Goal: Task Accomplishment & Management: Manage account settings

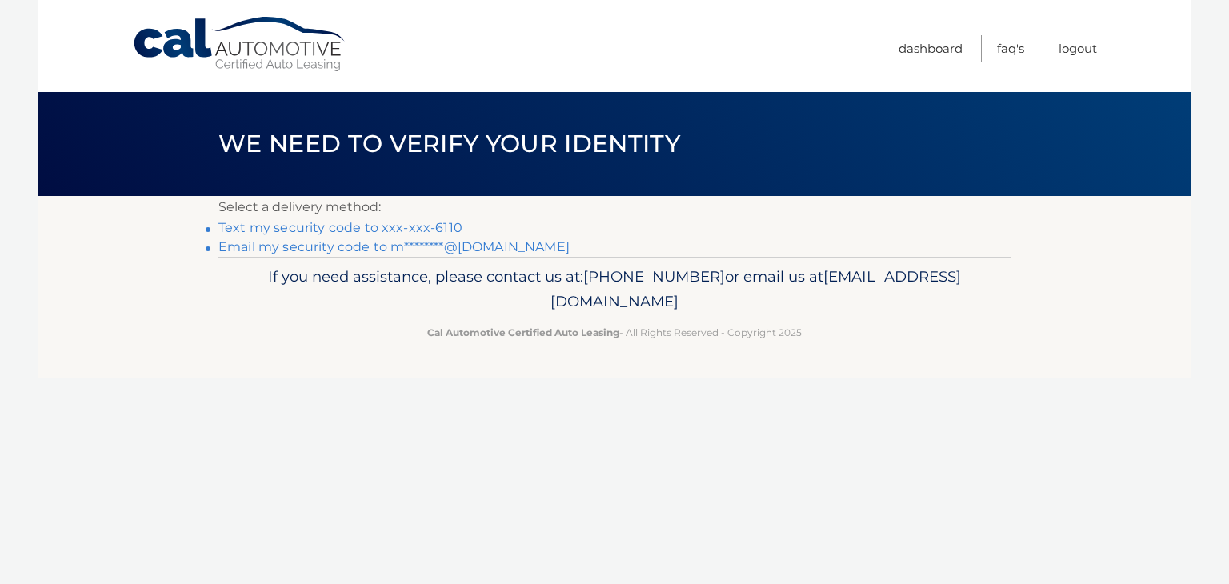
click at [466, 247] on link "Email my security code to m********@gmail.com" at bounding box center [393, 246] width 351 height 15
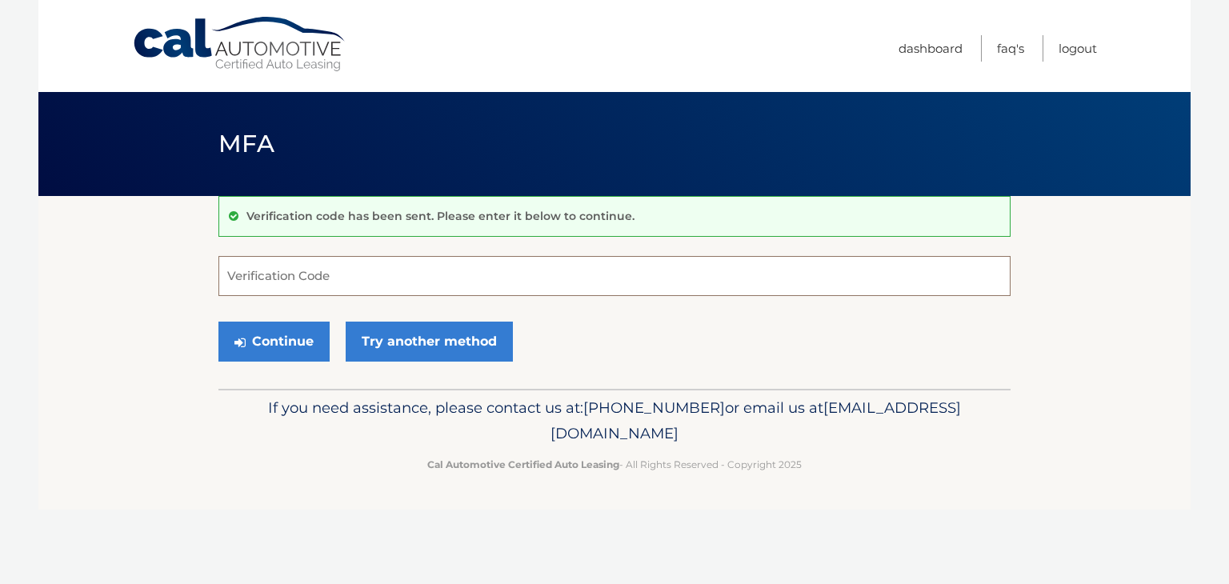
click at [410, 279] on input "Verification Code" at bounding box center [614, 276] width 792 height 40
click at [409, 276] on input "Verification Code" at bounding box center [614, 276] width 792 height 40
type input "892804"
click at [218, 322] on button "Continue" at bounding box center [273, 342] width 111 height 40
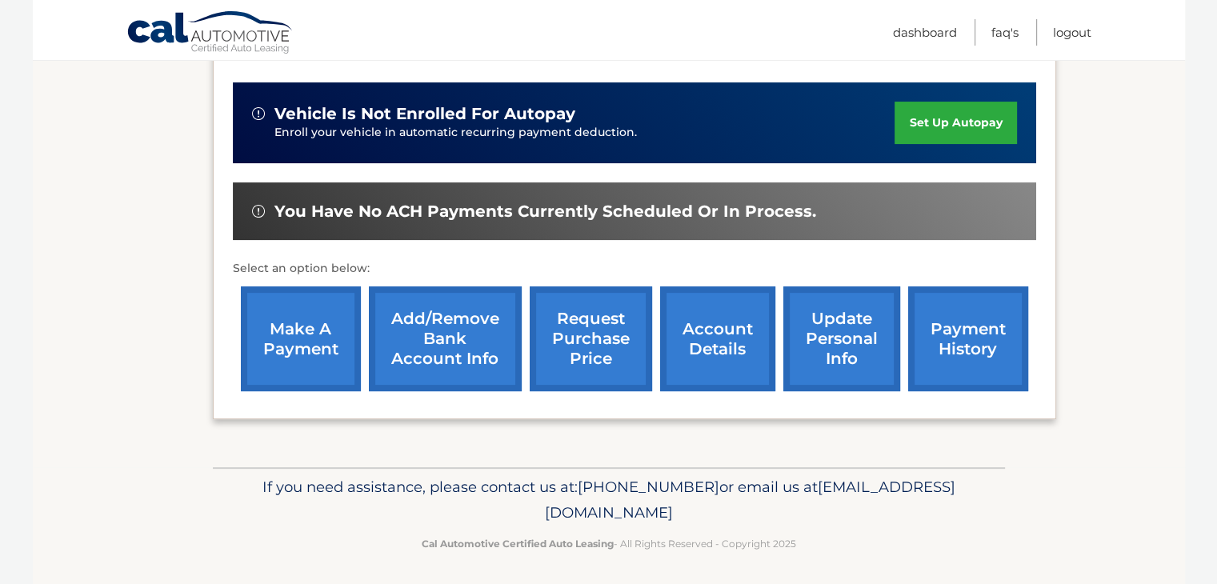
scroll to position [384, 0]
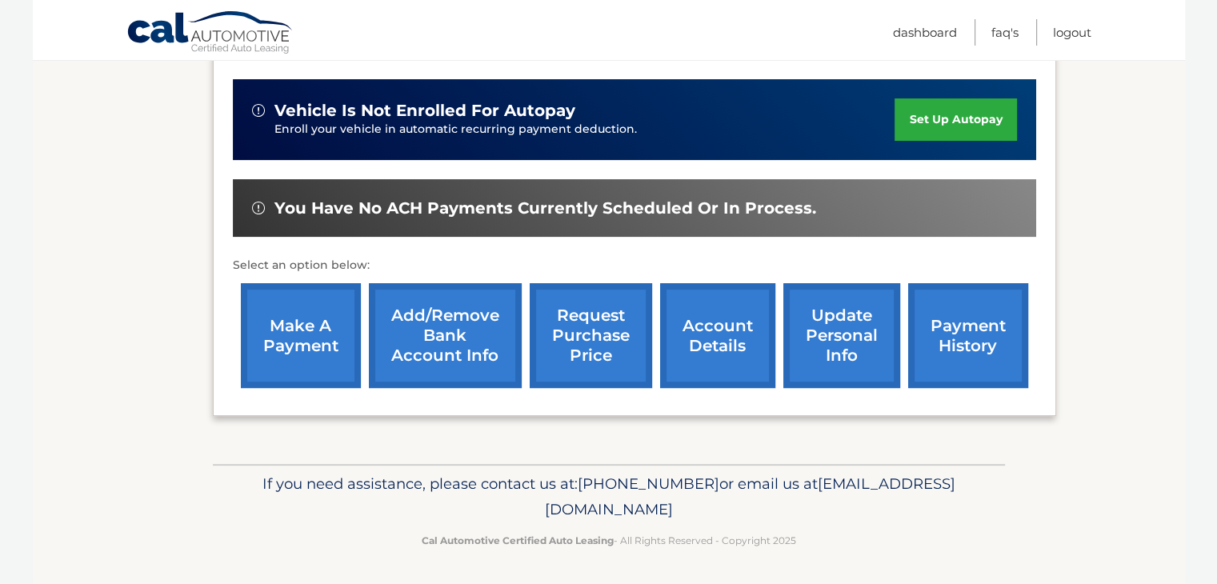
click at [965, 331] on link "payment history" at bounding box center [968, 335] width 120 height 105
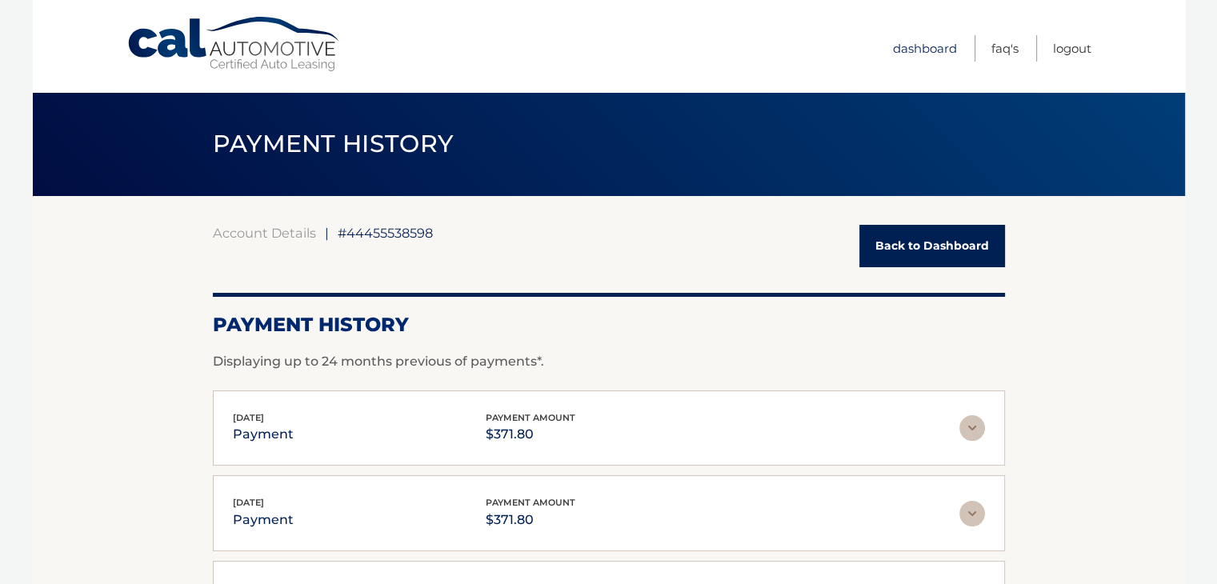
click at [943, 55] on link "Dashboard" at bounding box center [925, 48] width 64 height 26
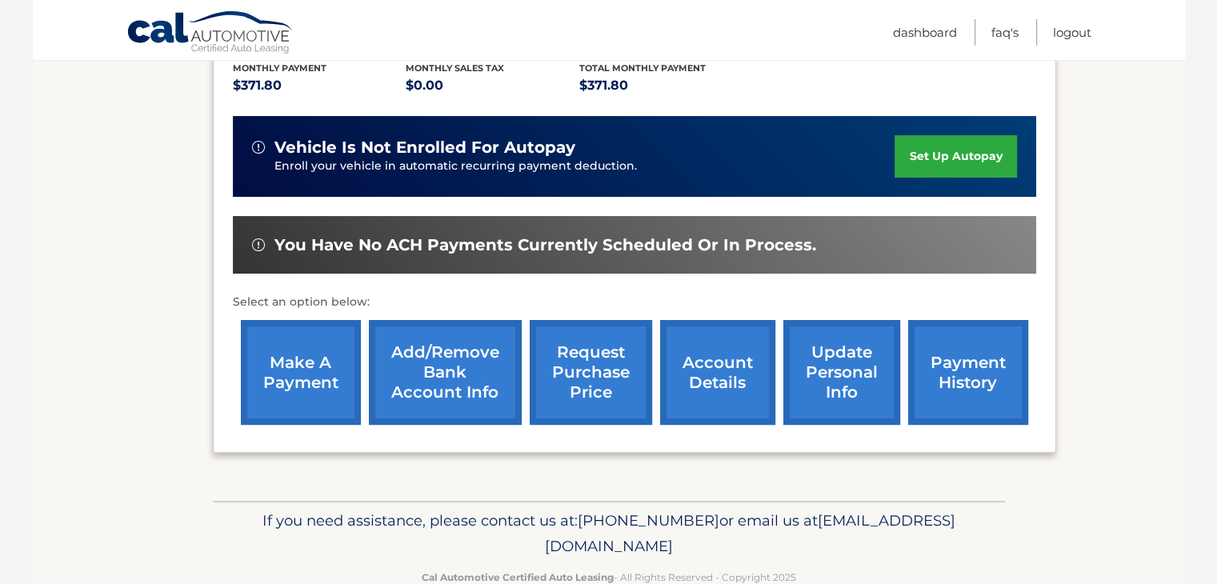
scroll to position [373, 0]
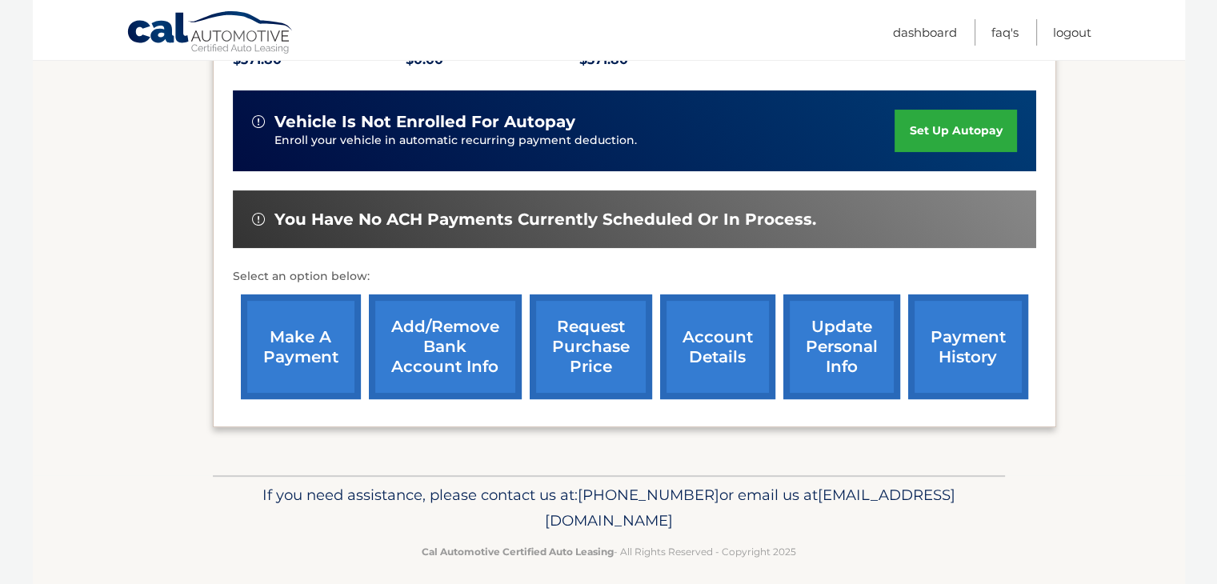
click at [704, 343] on link "account details" at bounding box center [717, 347] width 115 height 105
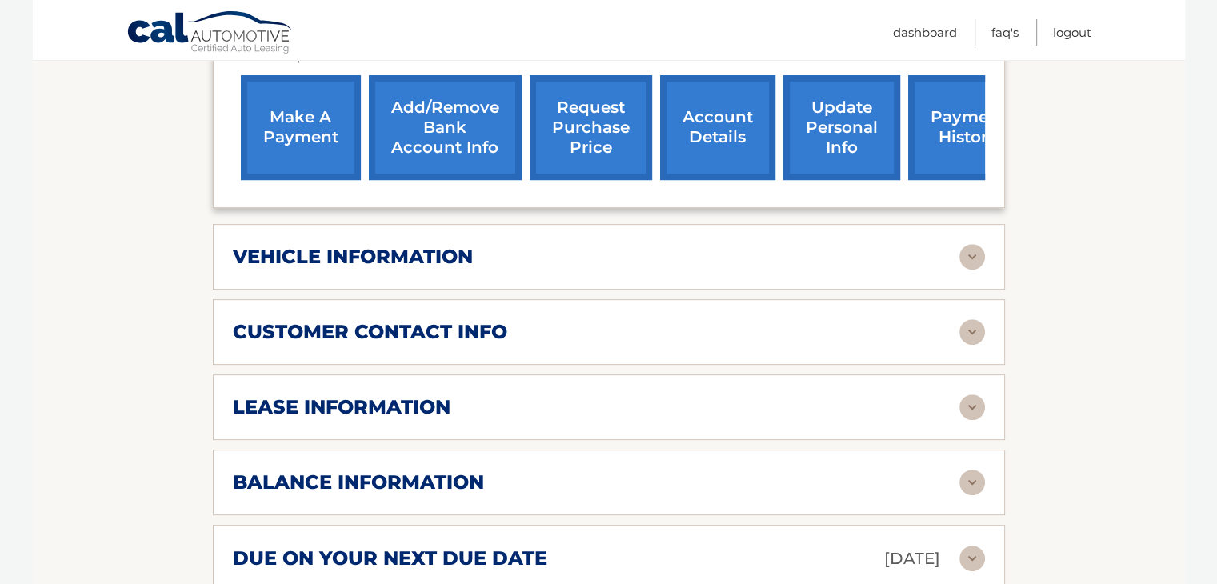
scroll to position [640, 0]
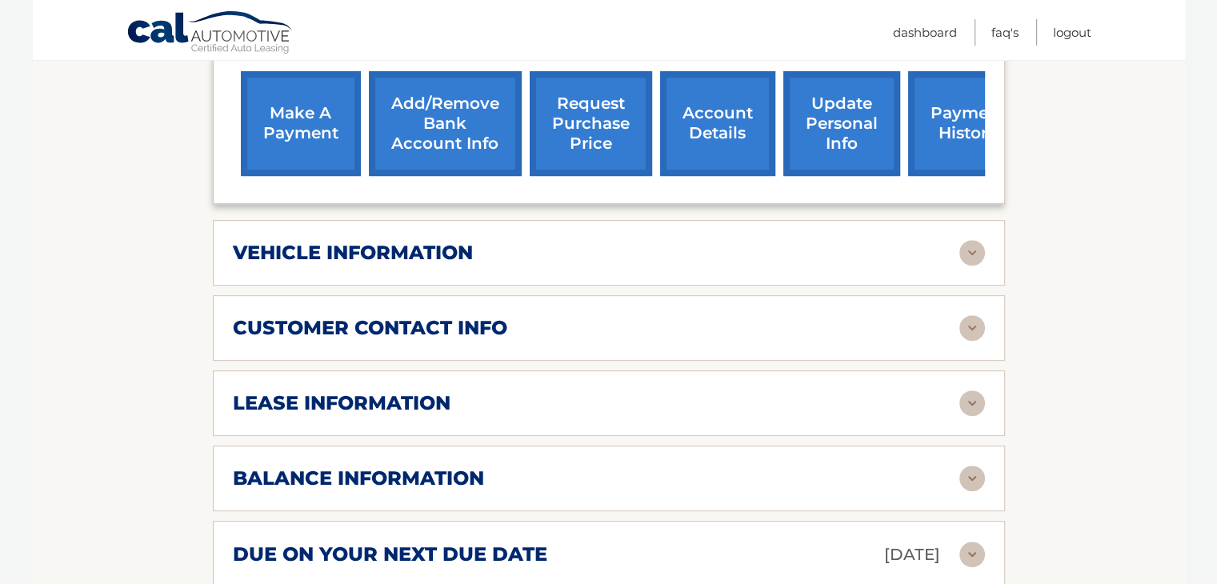
click at [693, 241] on div "vehicle information" at bounding box center [596, 253] width 727 height 24
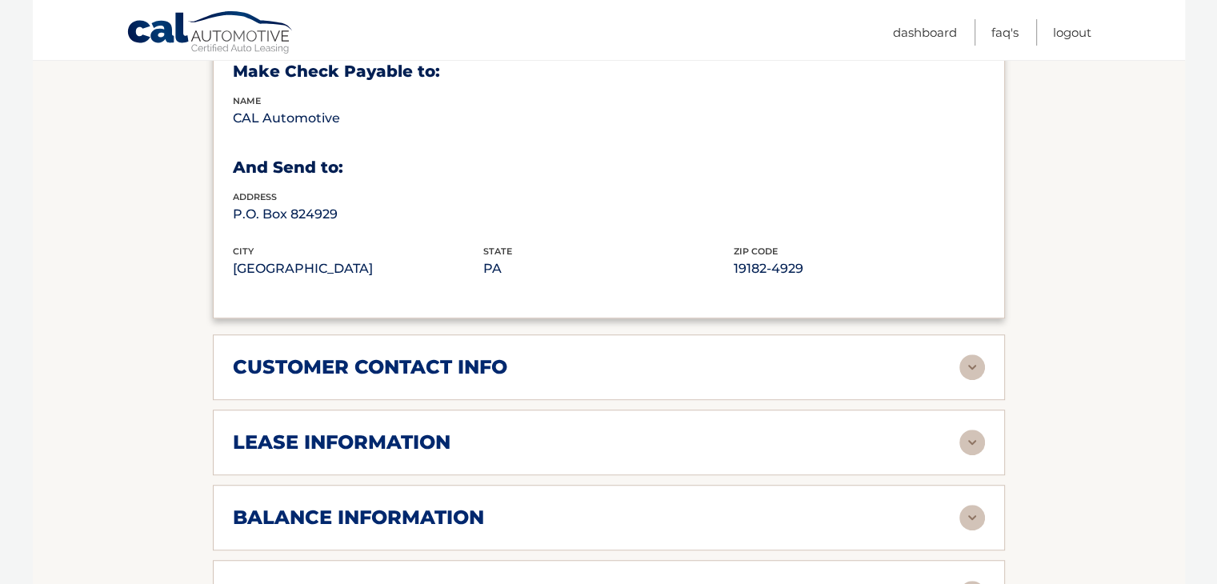
click at [653, 355] on div "customer contact info" at bounding box center [609, 368] width 752 height 26
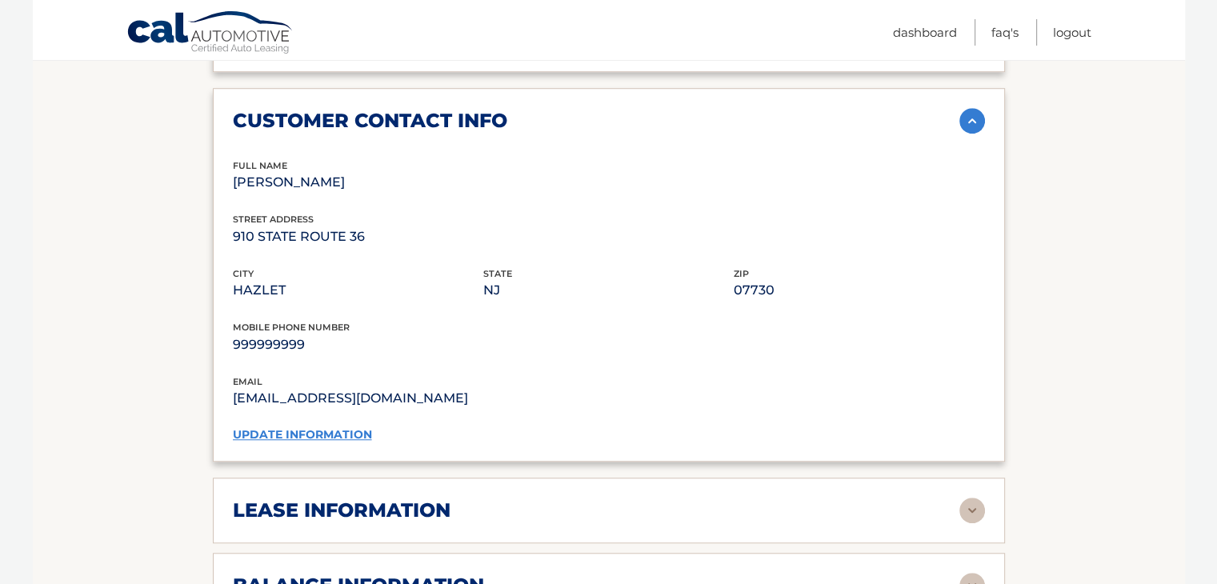
scroll to position [1253, 0]
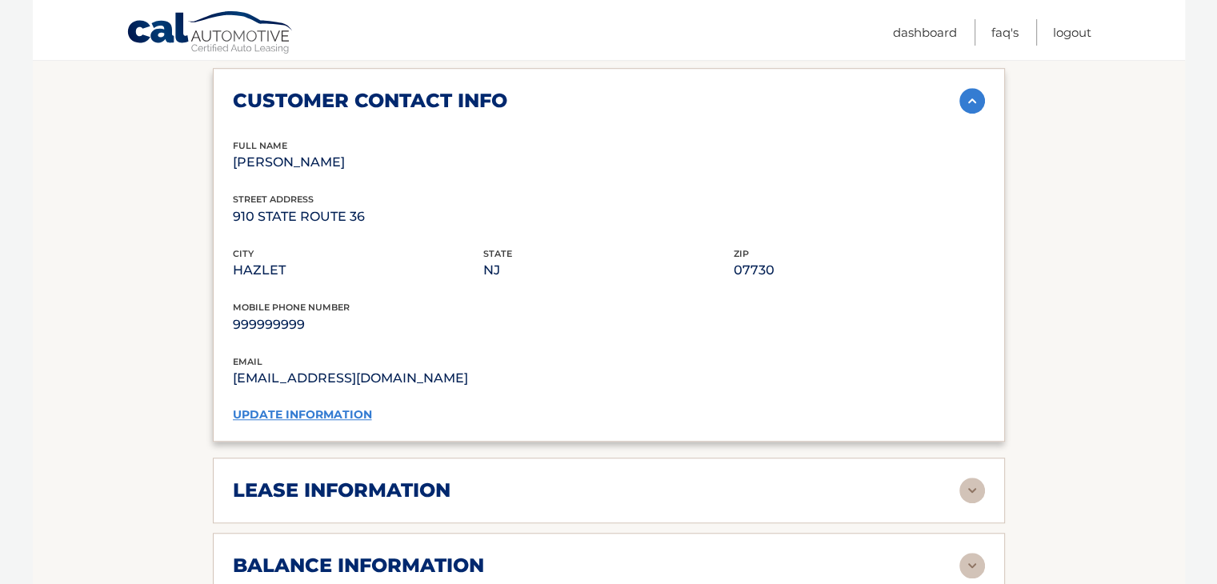
click at [587, 479] on div "lease information" at bounding box center [596, 491] width 727 height 24
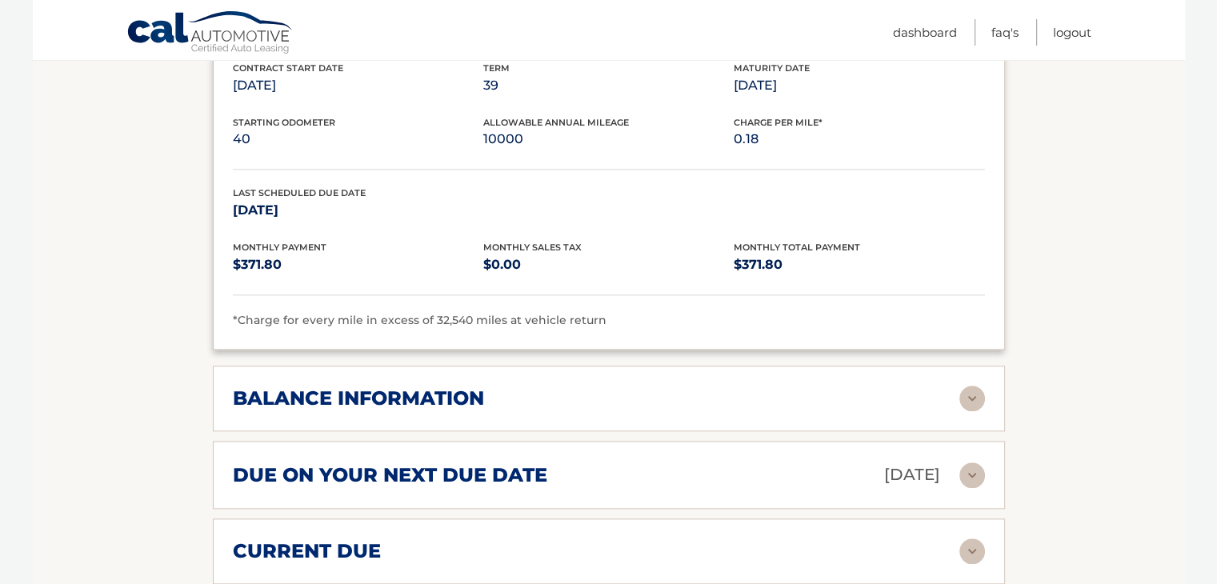
scroll to position [1787, 0]
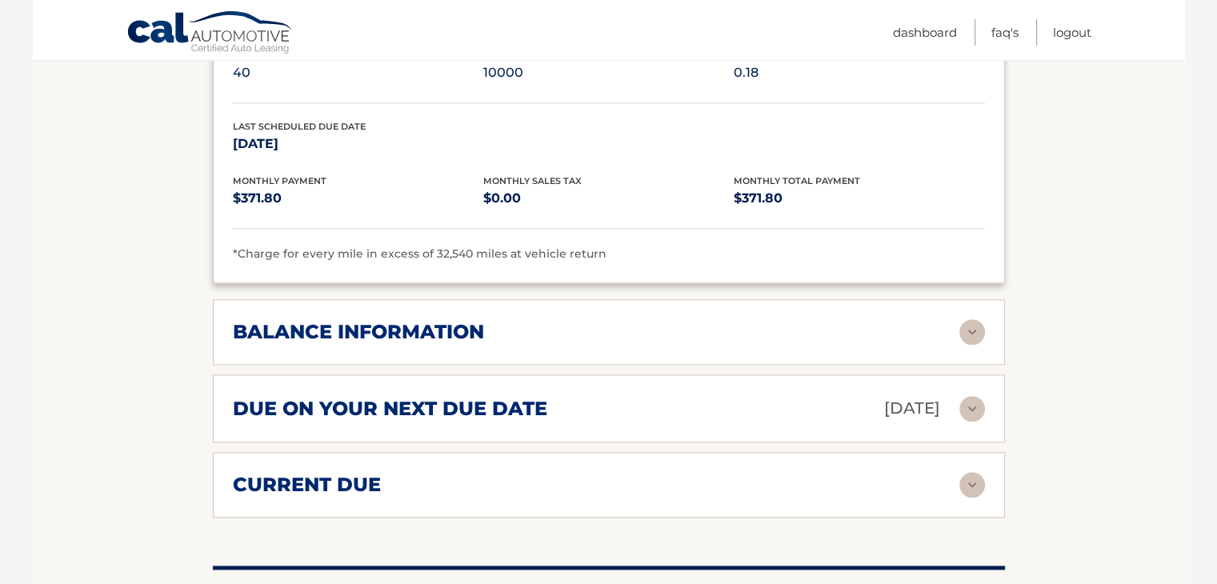
click at [586, 324] on div "balance information Payments Received 34 Payments Remaining 5 Next Payment will…" at bounding box center [609, 332] width 792 height 66
click at [908, 319] on div "balance information" at bounding box center [609, 332] width 752 height 26
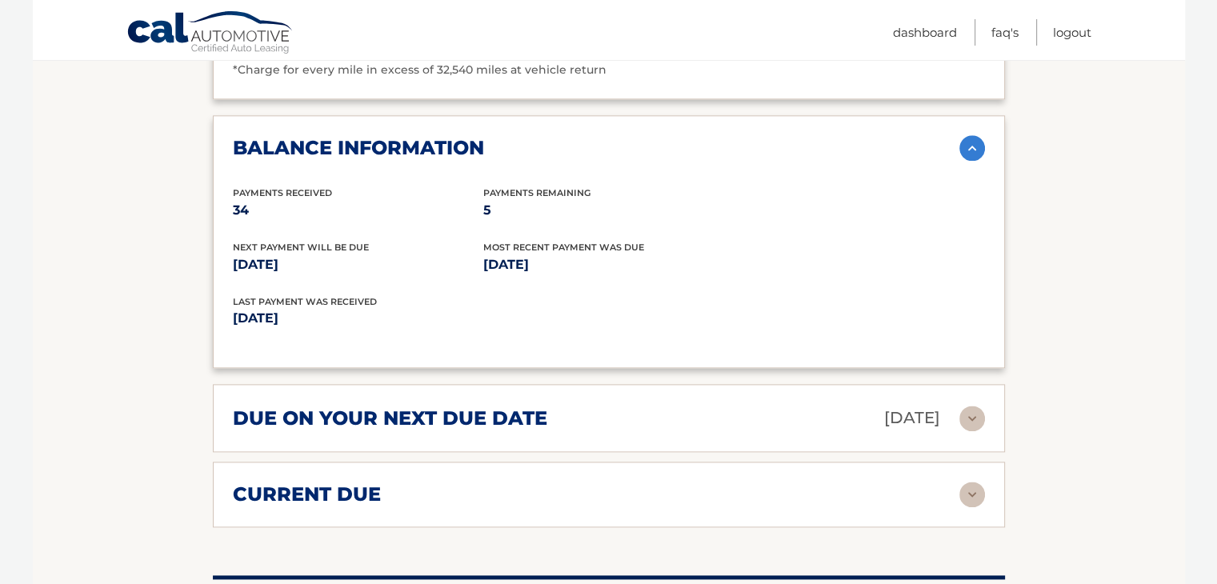
scroll to position [1974, 0]
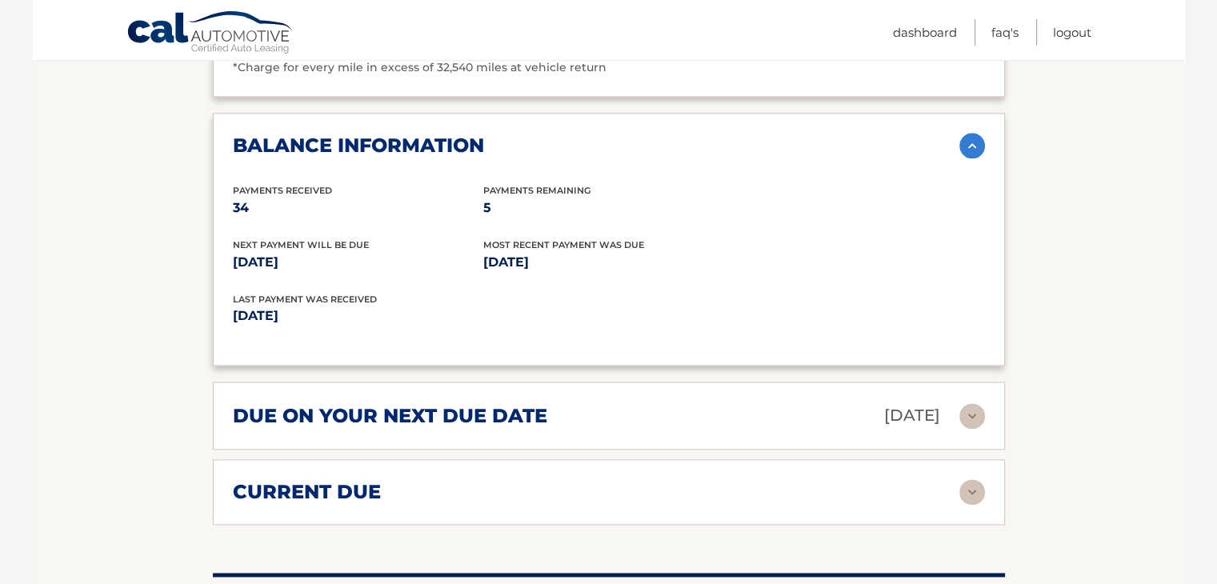
click at [533, 404] on h2 "due on your next due date" at bounding box center [390, 416] width 315 height 24
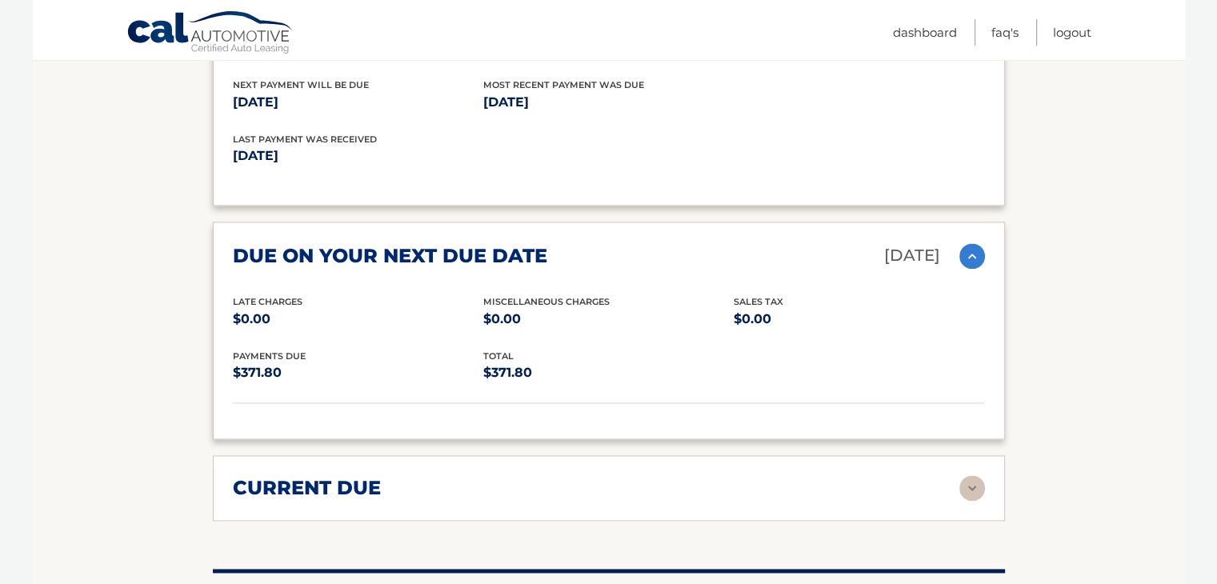
click at [496, 455] on div "current due Late Charges $0.00 Miscelleneous Charges* $0.00 Sales Tax $0.00 pay…" at bounding box center [609, 488] width 792 height 66
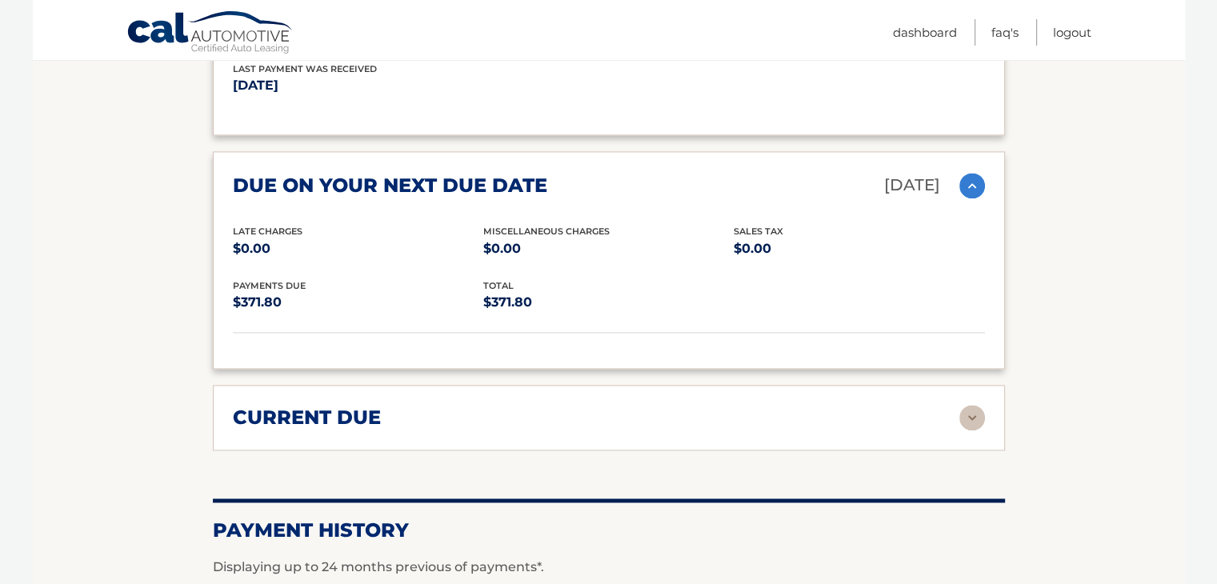
scroll to position [2214, 0]
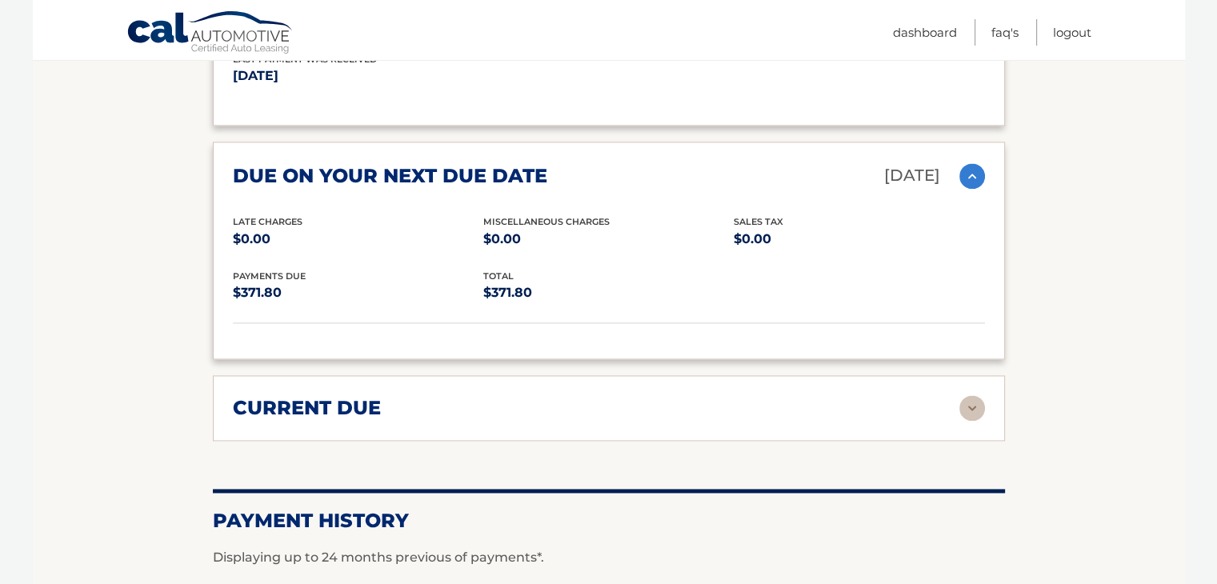
click at [519, 387] on div "current due Late Charges $0.00 Miscelleneous Charges* $0.00 Sales Tax $0.00 pay…" at bounding box center [609, 408] width 792 height 66
click at [972, 395] on img at bounding box center [973, 408] width 26 height 26
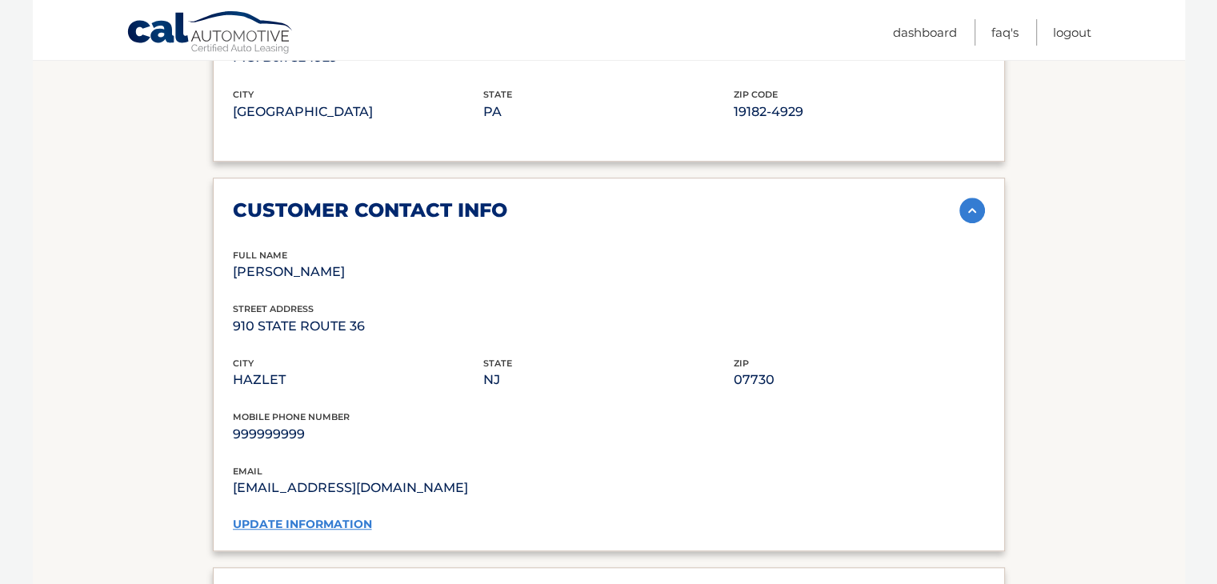
scroll to position [1147, 0]
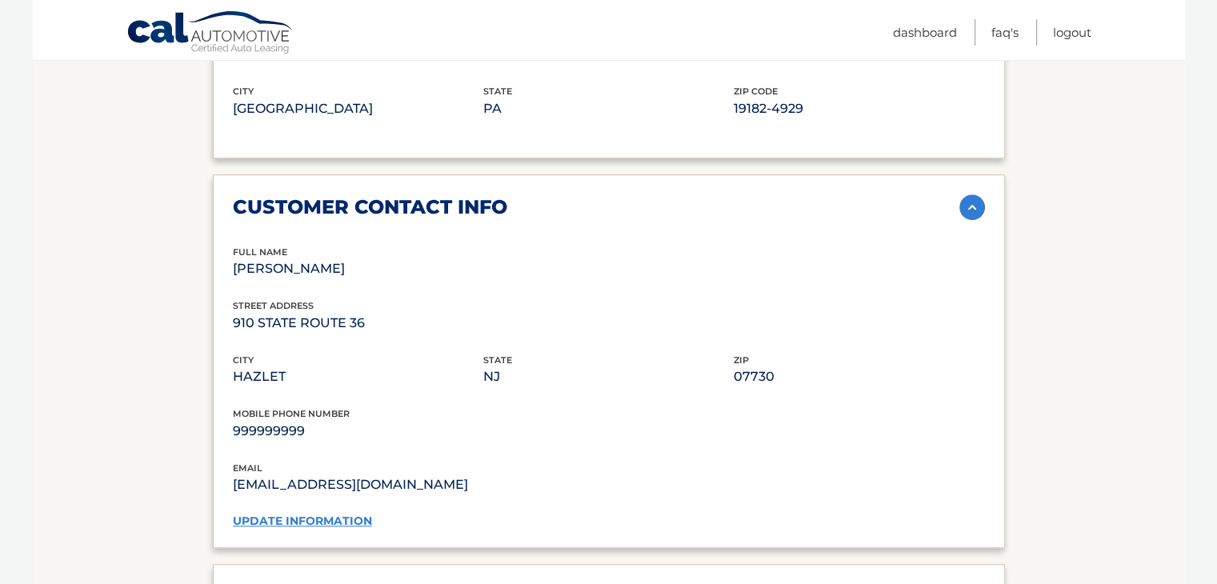
click at [348, 514] on link "update information" at bounding box center [302, 521] width 139 height 14
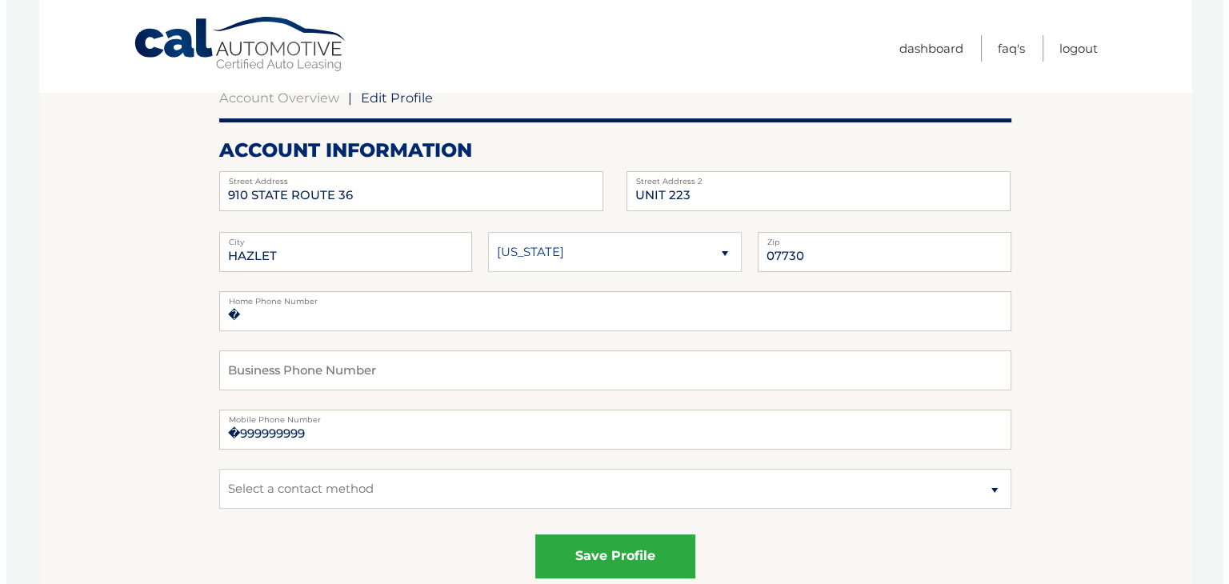
scroll to position [160, 0]
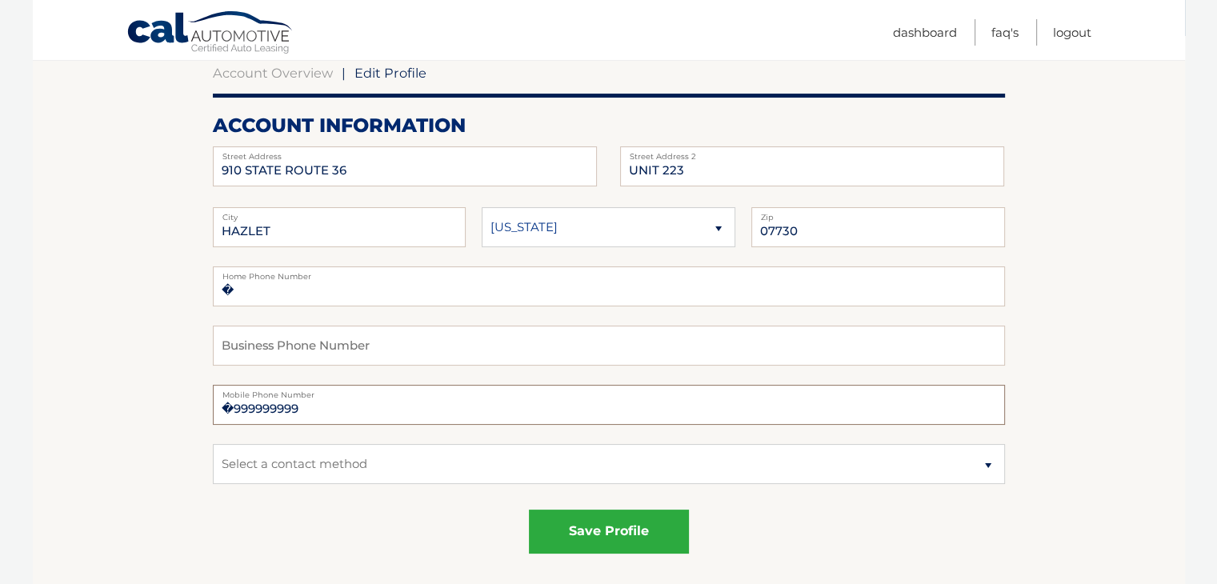
click at [287, 407] on input "�999999999" at bounding box center [609, 405] width 792 height 40
type input "�8486336110"
click at [294, 461] on select "Select a contact method Mobile Home" at bounding box center [609, 464] width 792 height 40
select select "1"
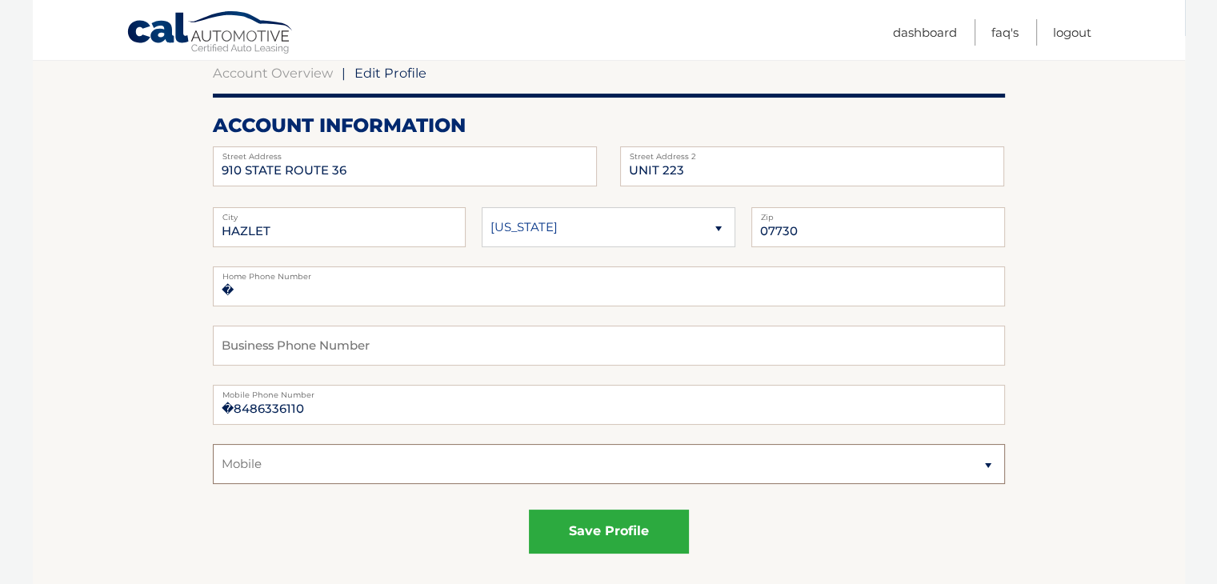
click at [213, 444] on select "Select a contact method Mobile Home" at bounding box center [609, 464] width 792 height 40
click at [579, 531] on button "save profile" at bounding box center [609, 532] width 160 height 44
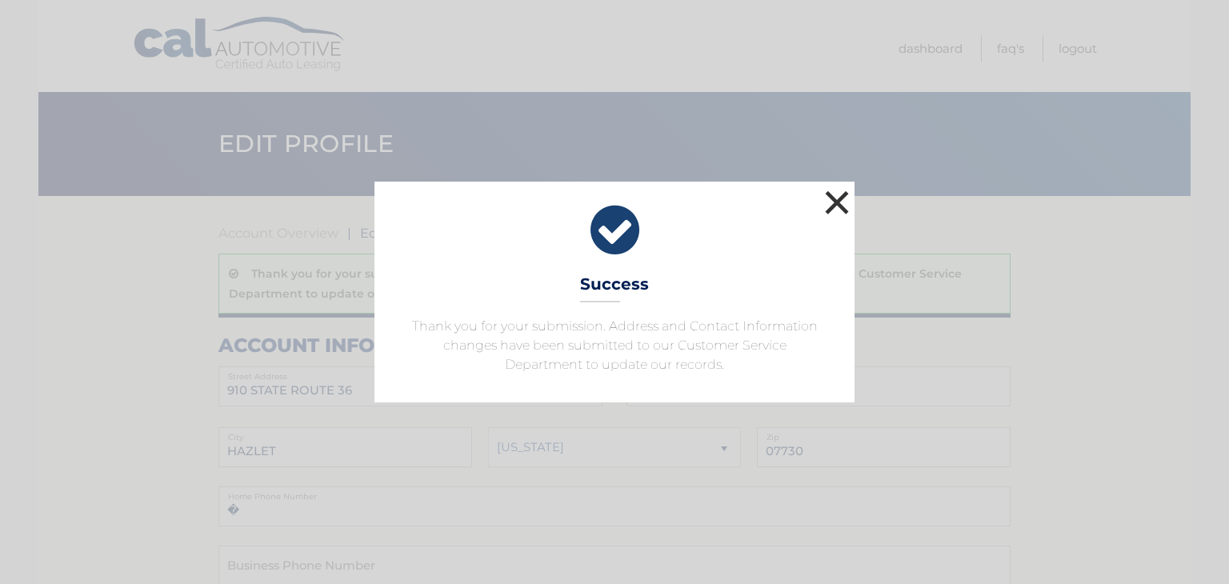
click at [843, 210] on button "×" at bounding box center [837, 202] width 32 height 32
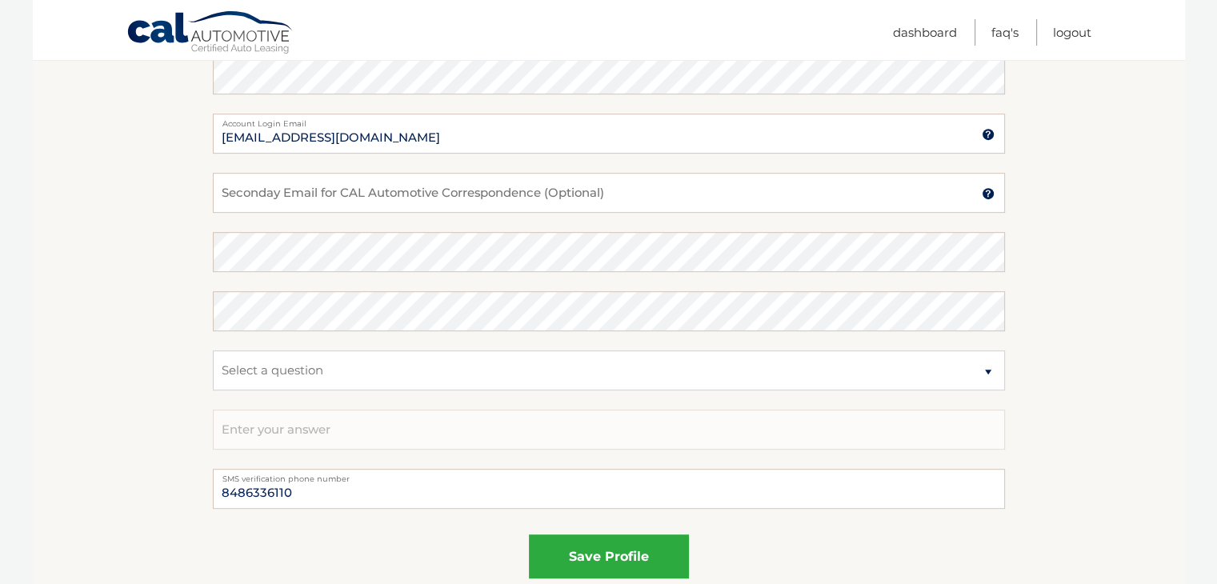
scroll to position [1013, 0]
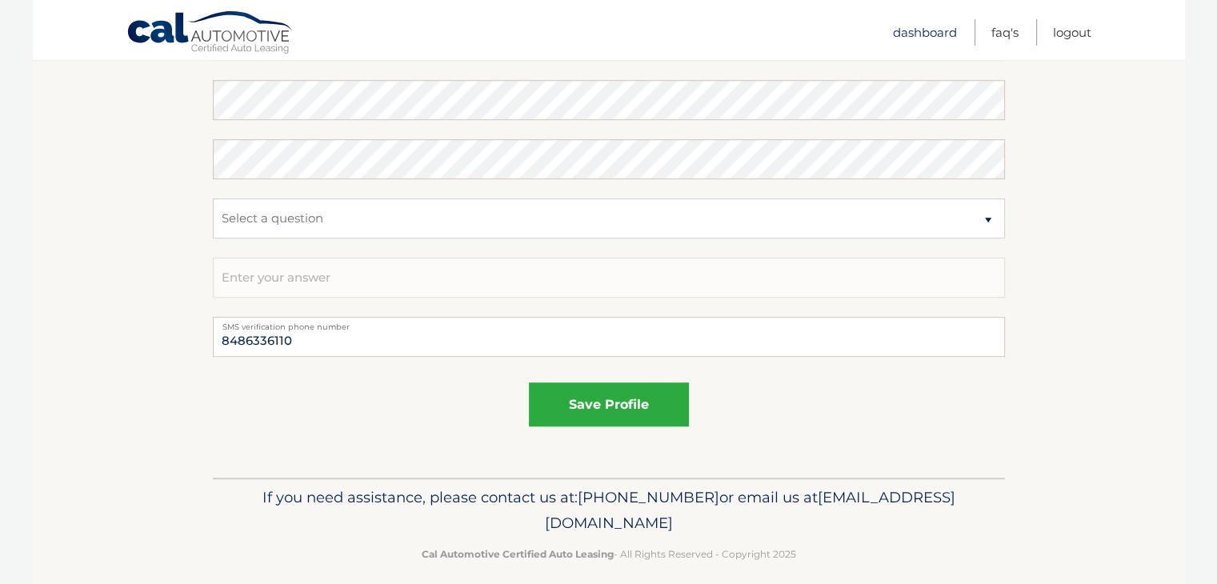
click at [925, 29] on link "Dashboard" at bounding box center [925, 32] width 64 height 26
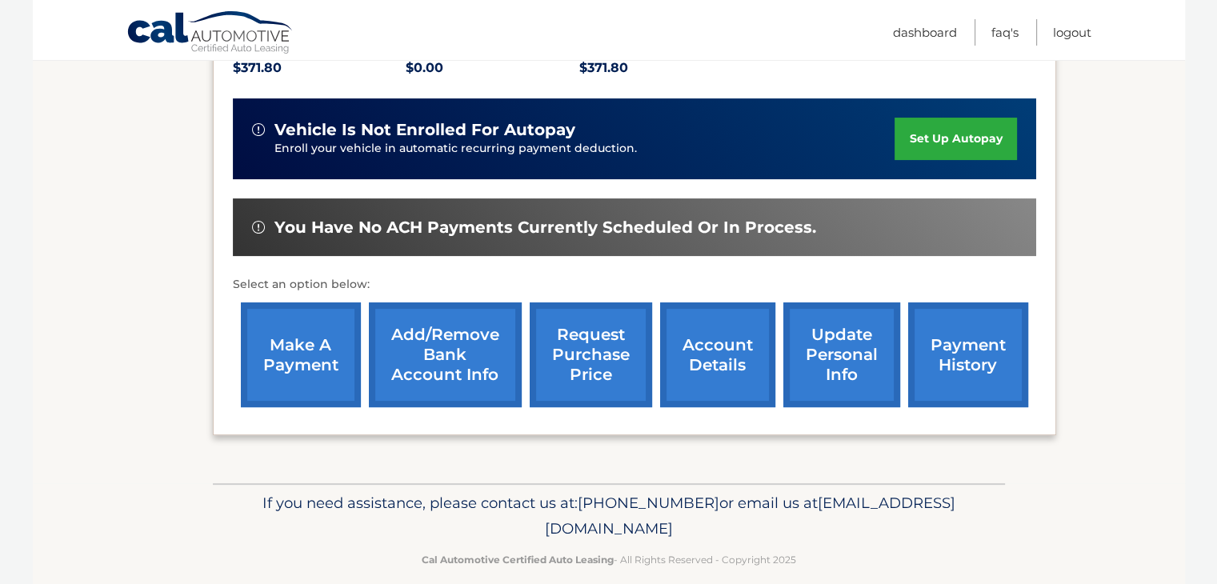
scroll to position [384, 0]
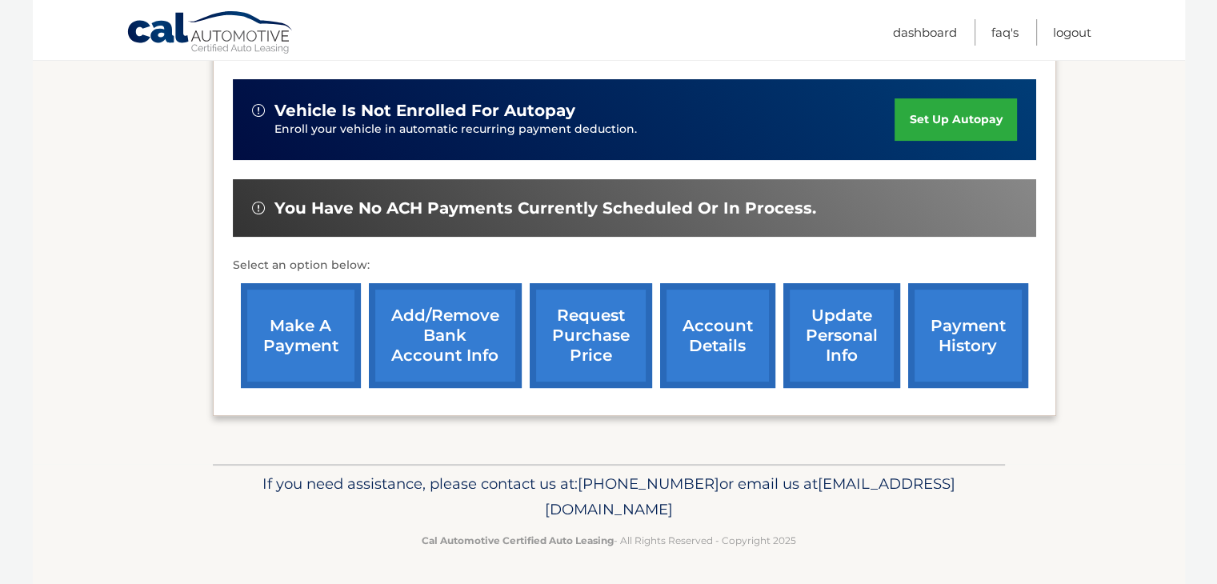
click at [816, 339] on link "update personal info" at bounding box center [842, 335] width 117 height 105
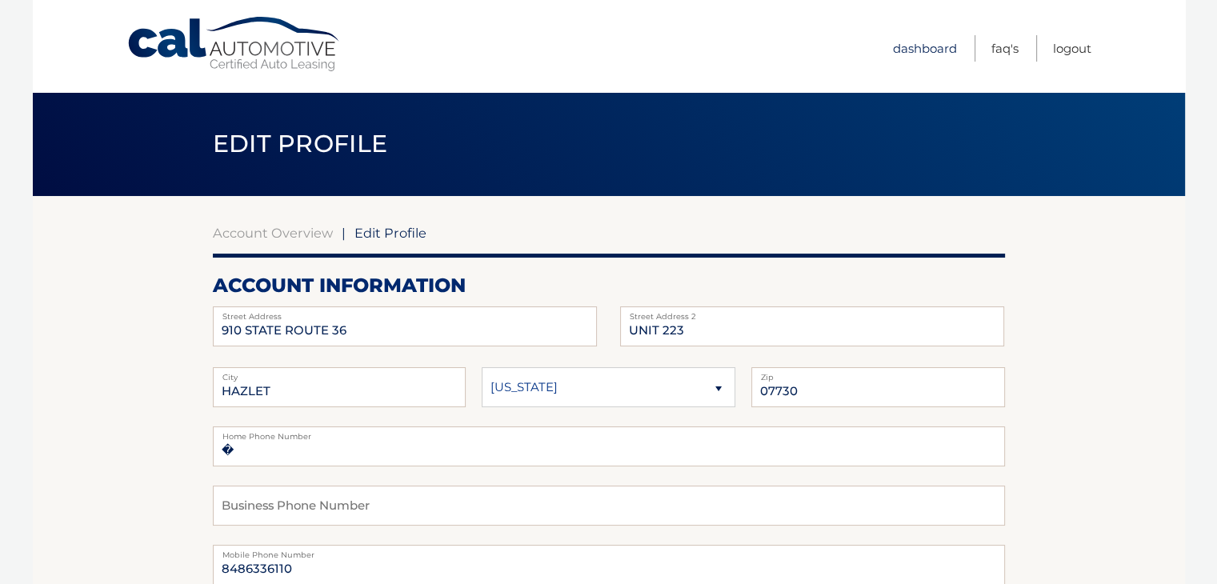
click at [917, 58] on link "Dashboard" at bounding box center [925, 48] width 64 height 26
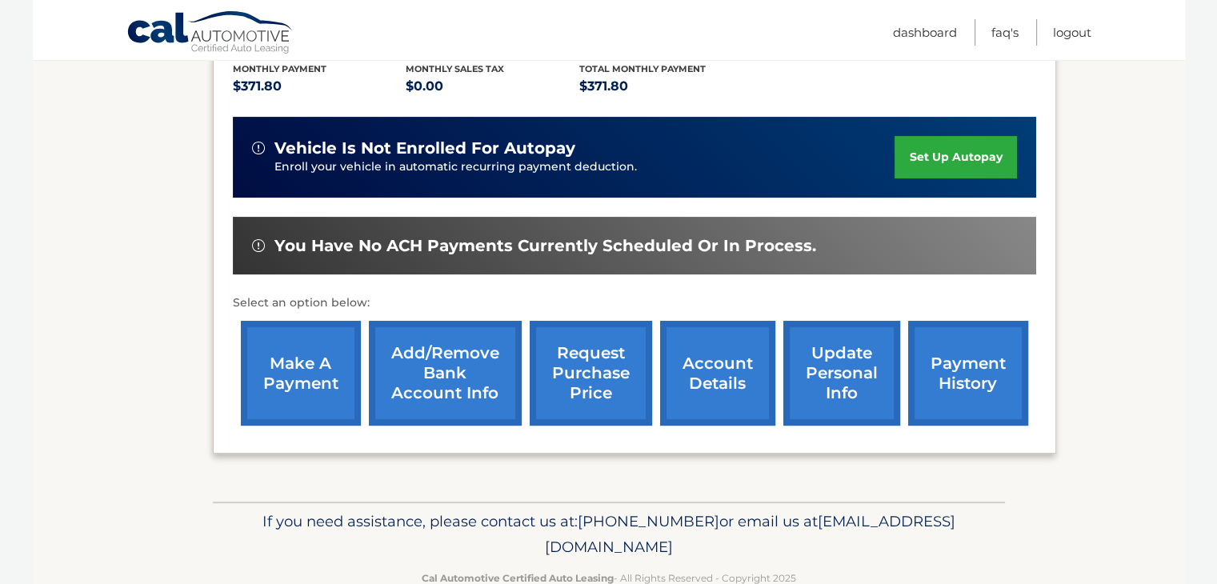
scroll to position [373, 0]
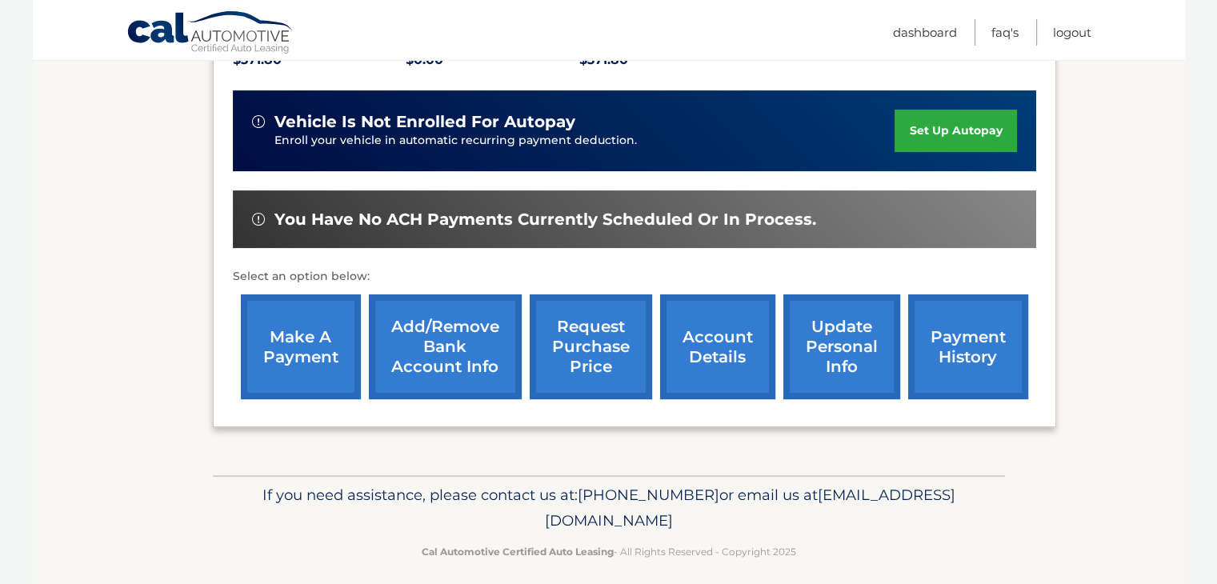
click at [591, 359] on link "request purchase price" at bounding box center [591, 347] width 122 height 105
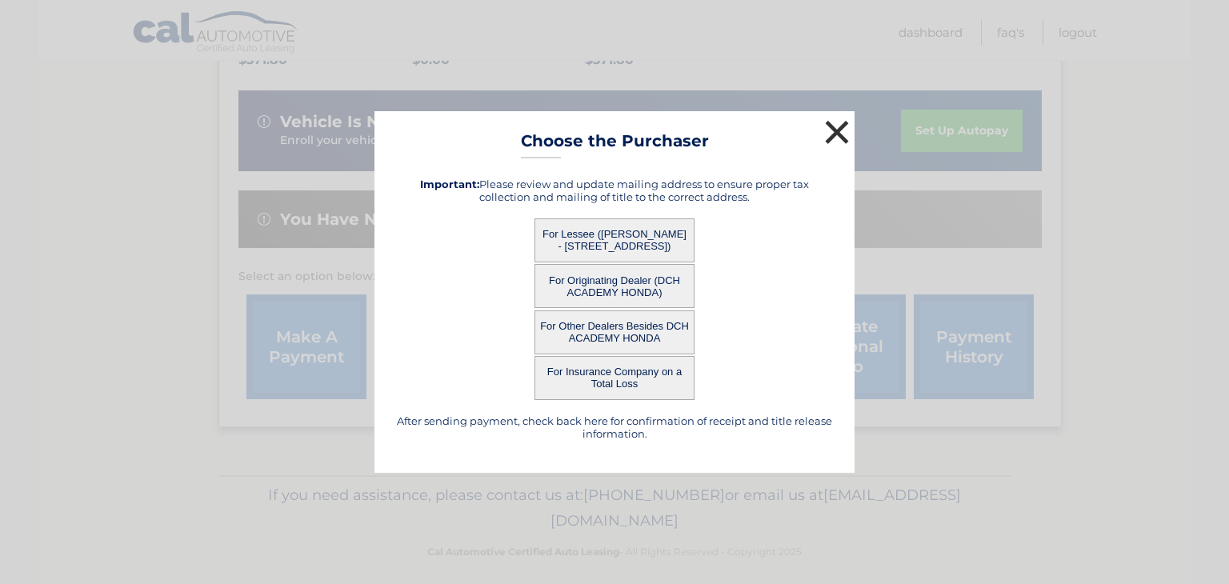
click at [839, 129] on button "×" at bounding box center [837, 132] width 32 height 32
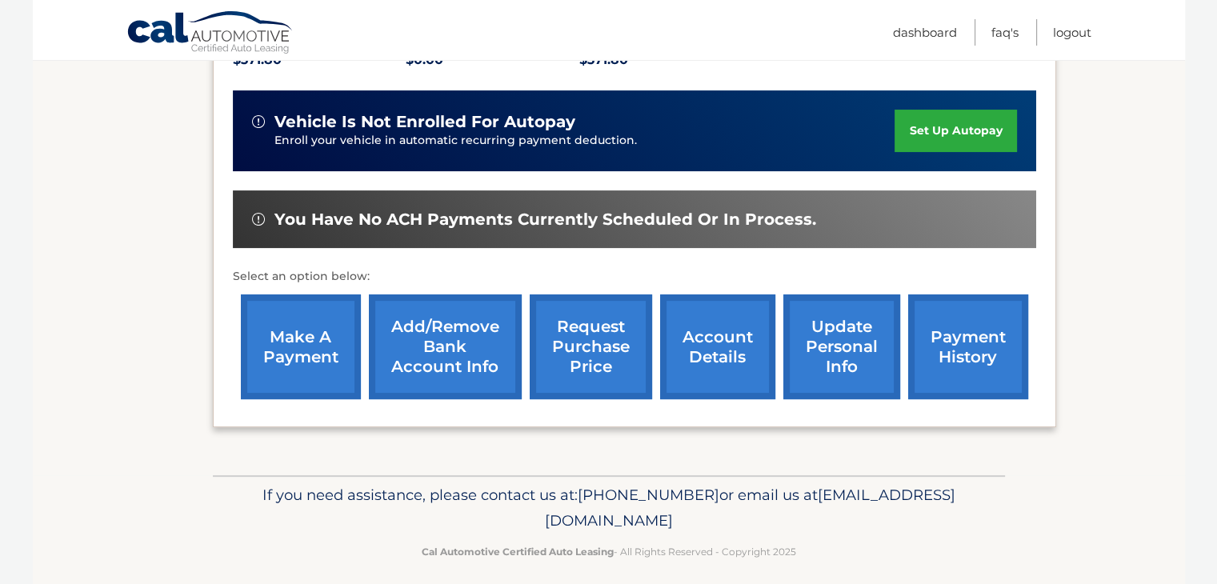
click at [675, 343] on link "account details" at bounding box center [717, 347] width 115 height 105
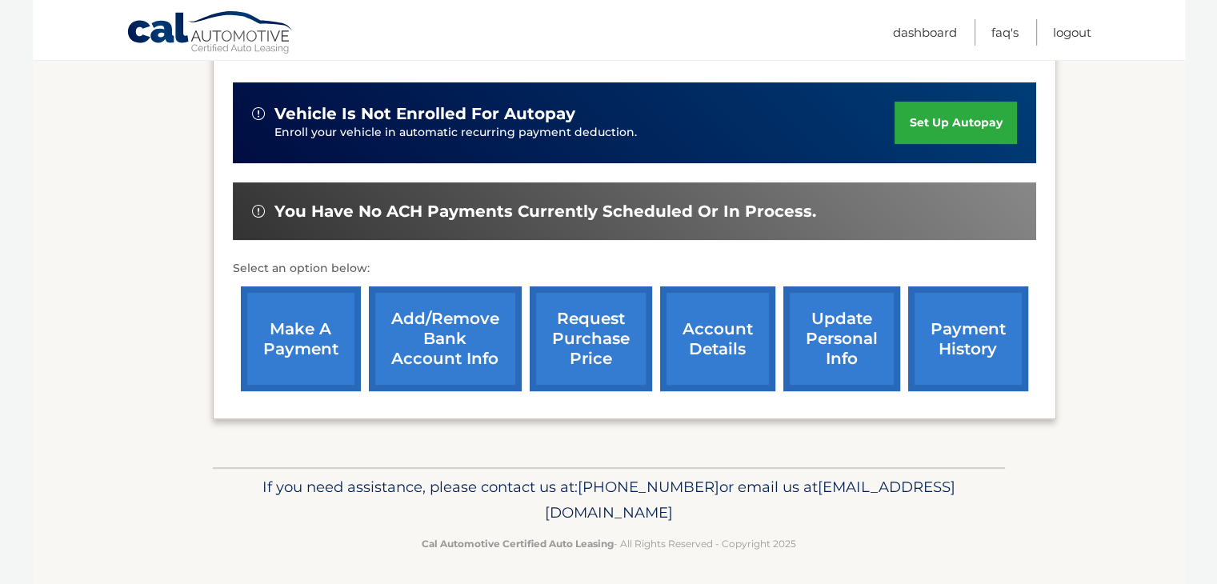
scroll to position [384, 0]
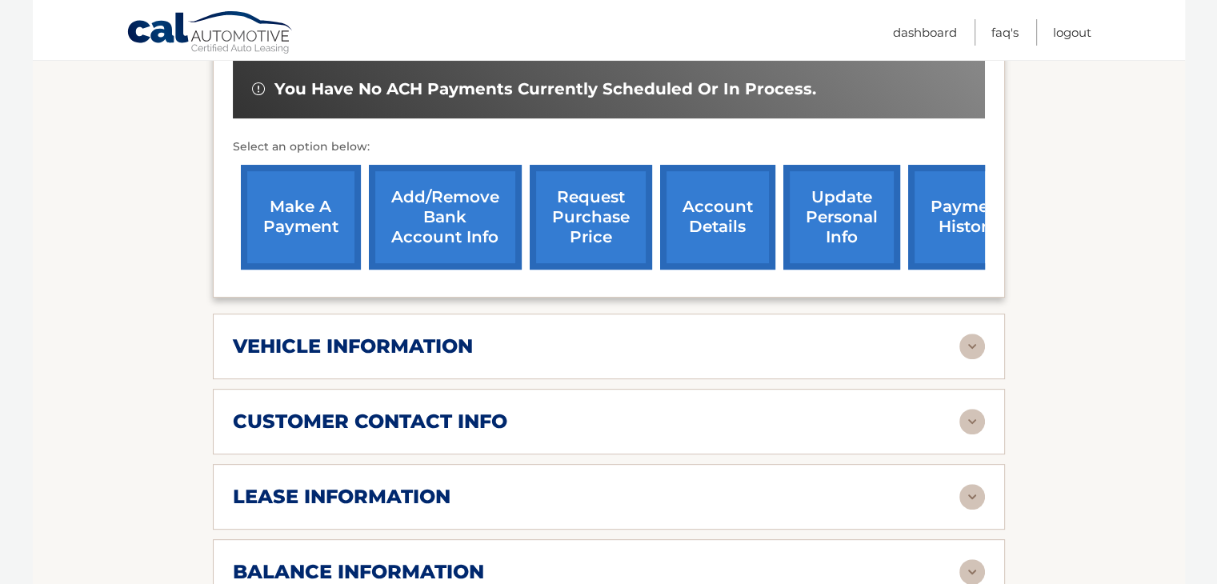
scroll to position [545, 0]
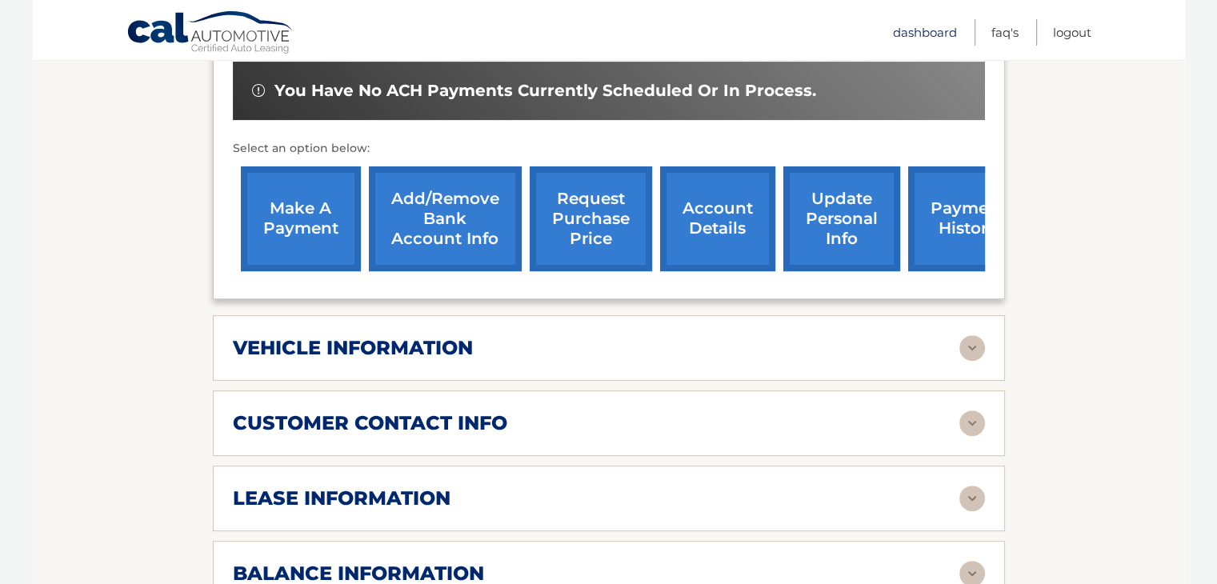
click at [947, 39] on link "Dashboard" at bounding box center [925, 32] width 64 height 26
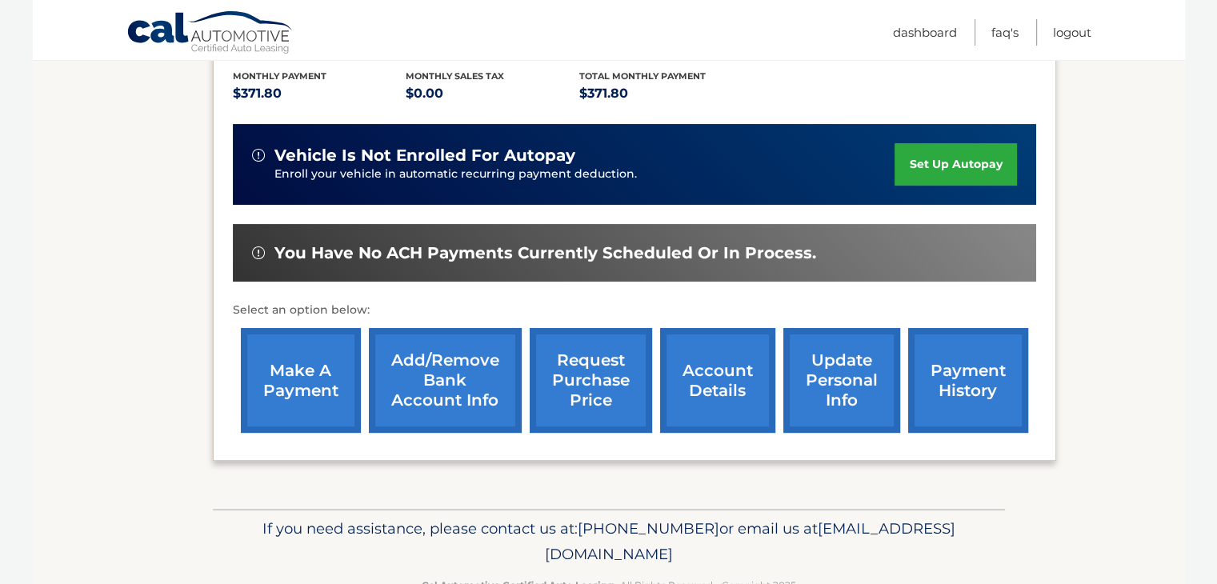
scroll to position [347, 0]
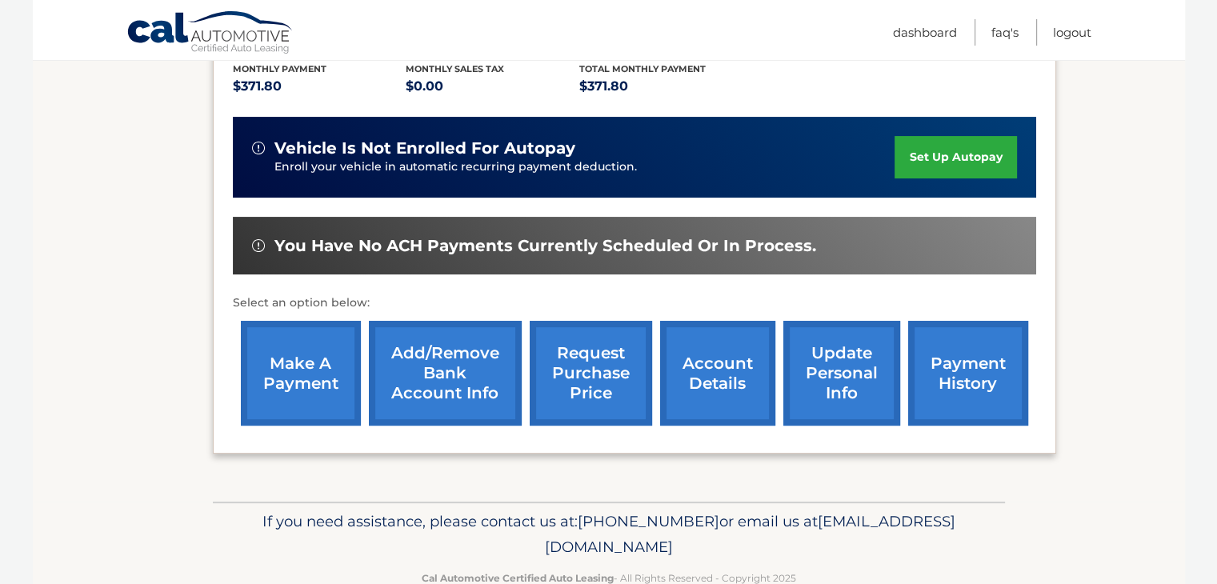
click at [396, 363] on link "Add/Remove bank account info" at bounding box center [445, 373] width 153 height 105
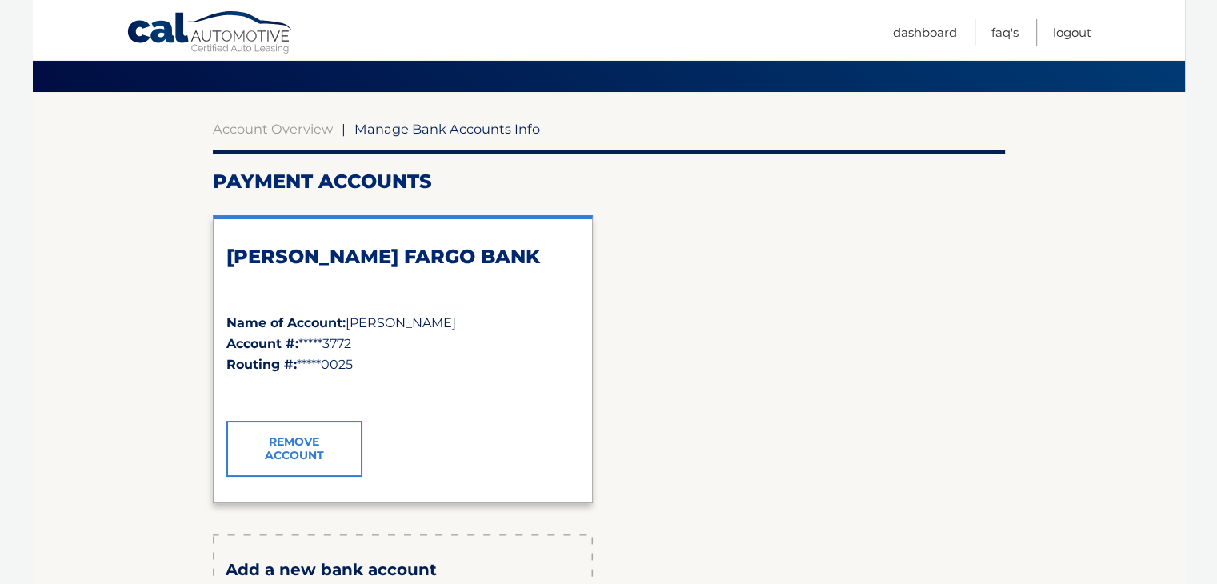
scroll to position [85, 0]
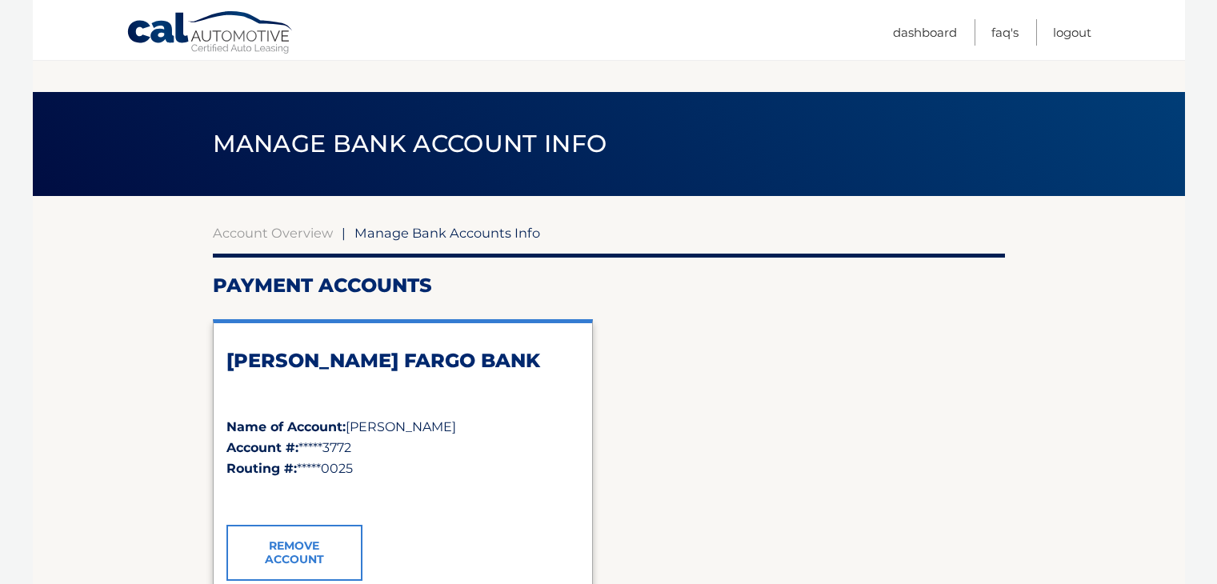
scroll to position [85, 0]
